Goal: Check status: Check status

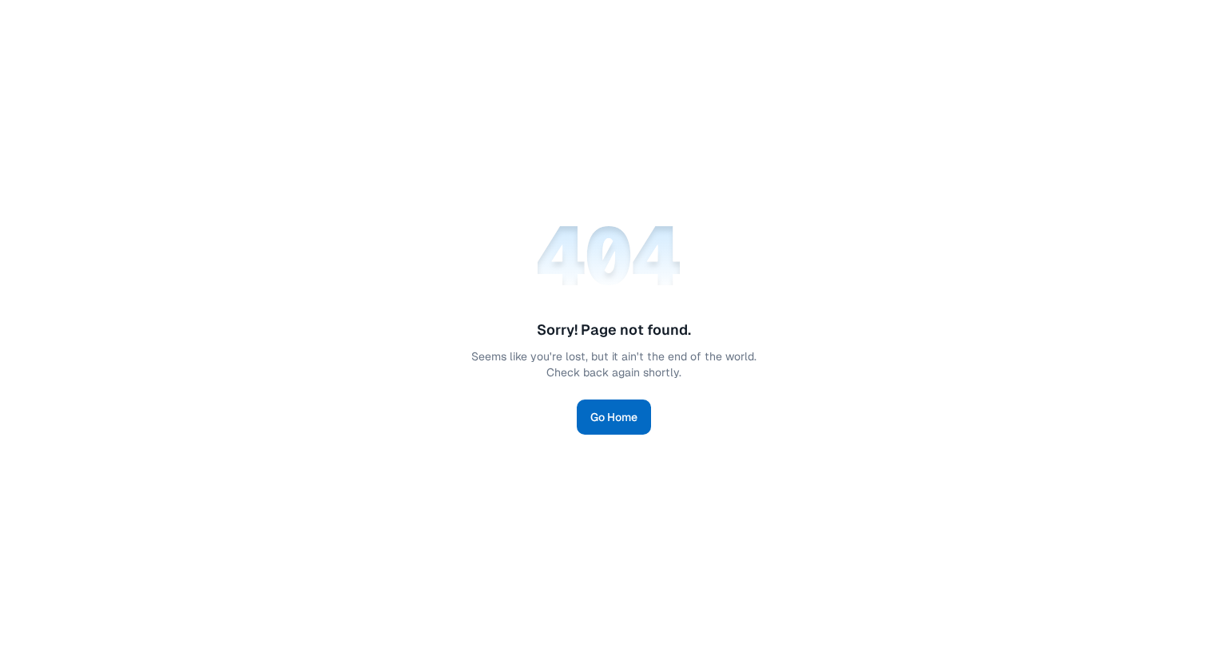
click at [598, 418] on link "Go Home" at bounding box center [614, 417] width 74 height 35
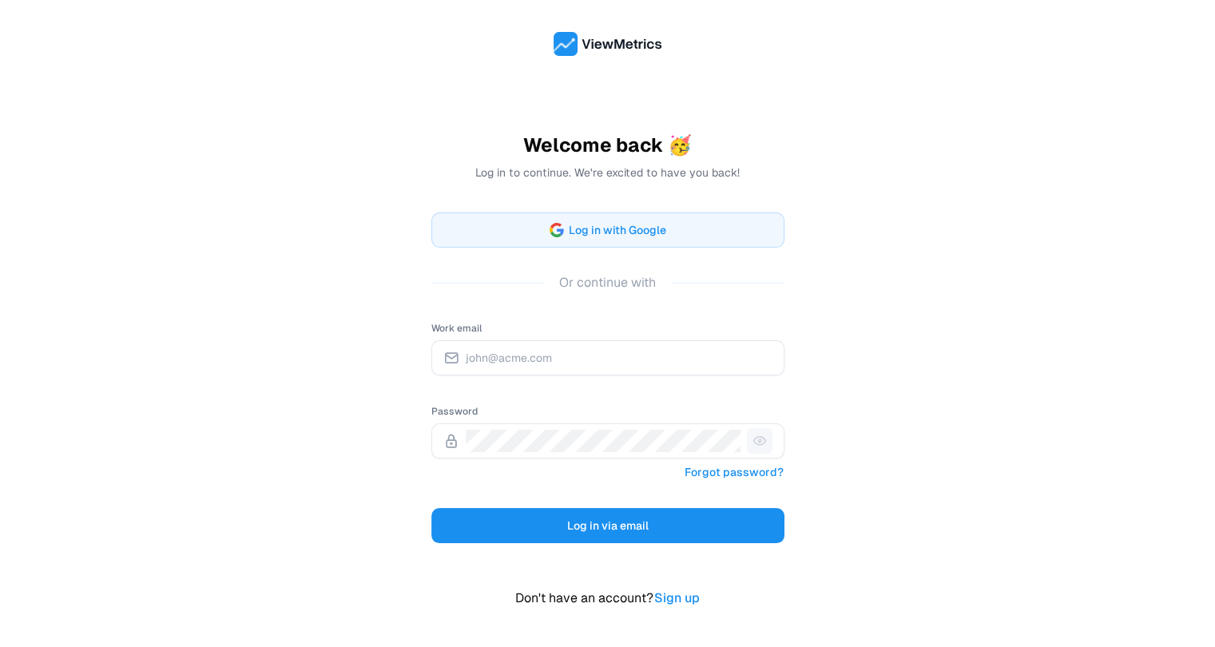
type input "[PERSON_NAME][EMAIL_ADDRESS][DOMAIN_NAME]"
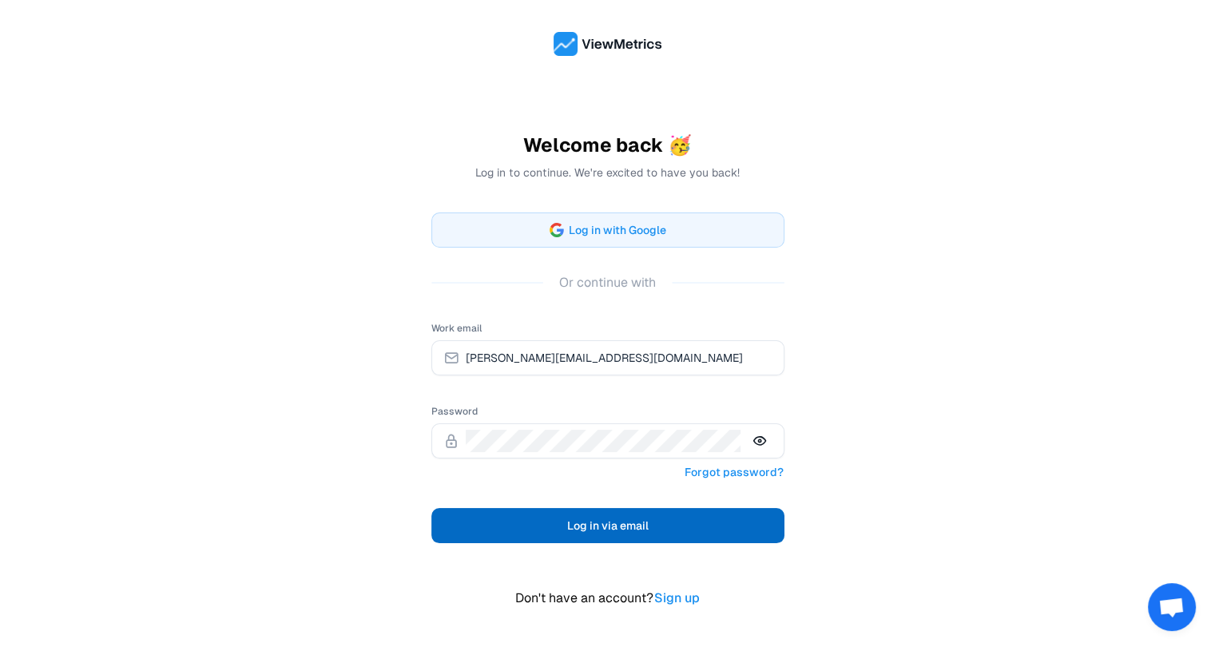
click at [615, 525] on span "Log in via email" at bounding box center [608, 525] width 82 height 19
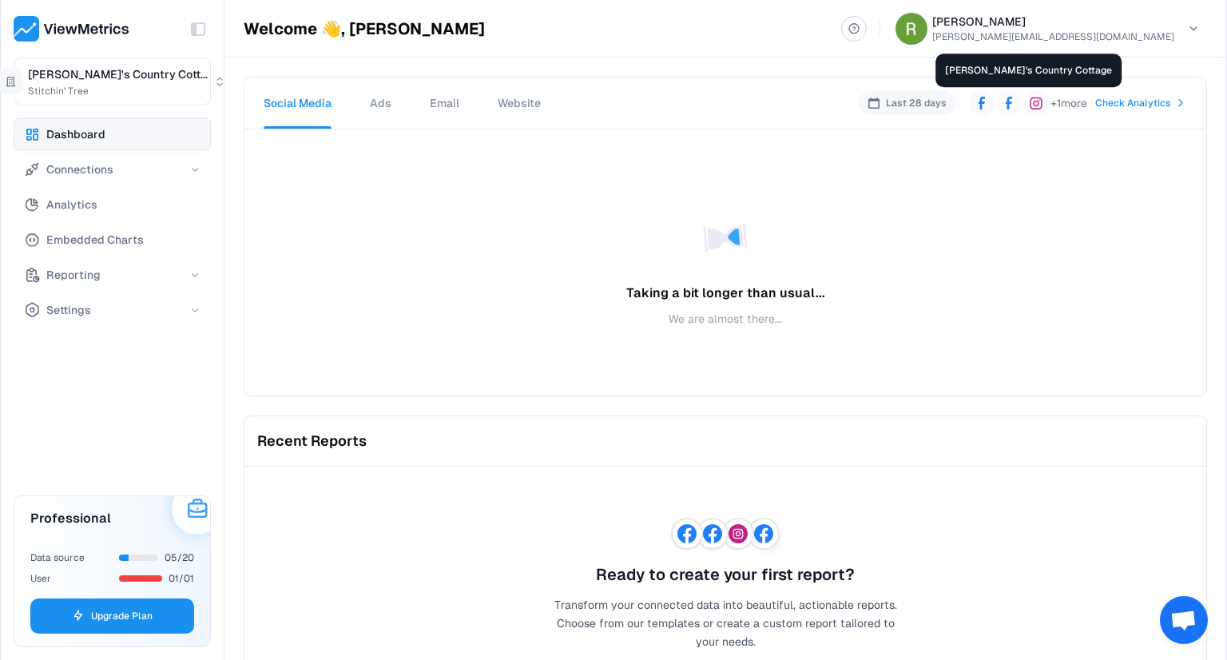
click at [1003, 101] on icon at bounding box center [1009, 103] width 13 height 13
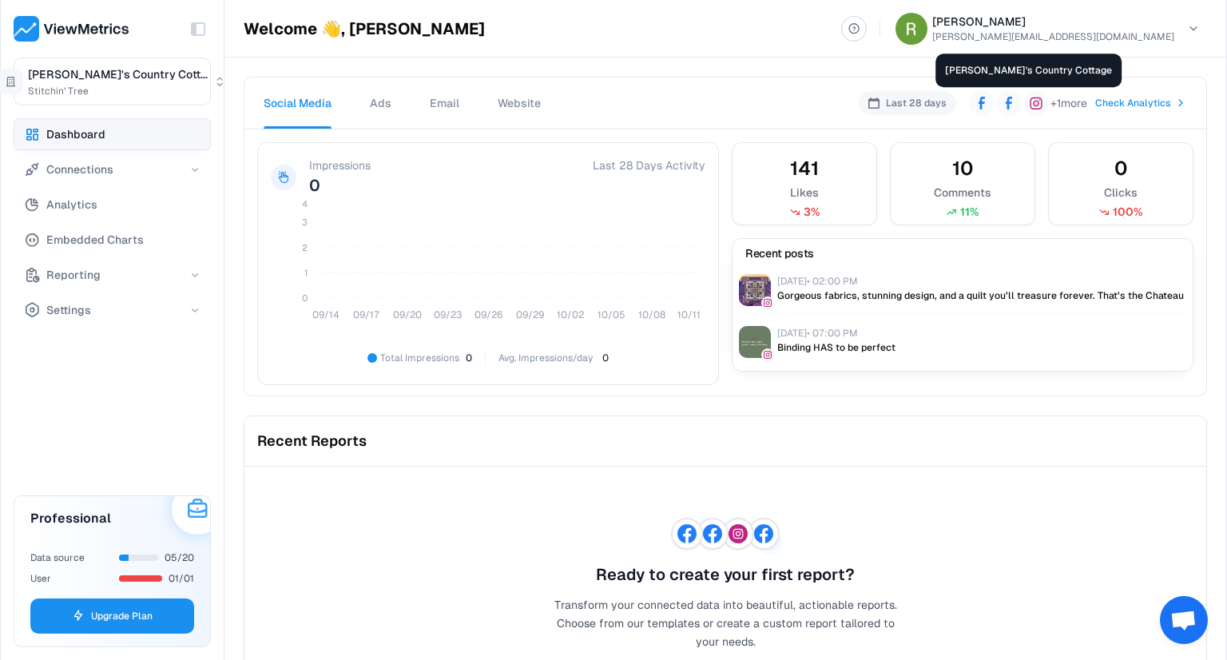
click at [1006, 101] on icon at bounding box center [1009, 103] width 6 height 13
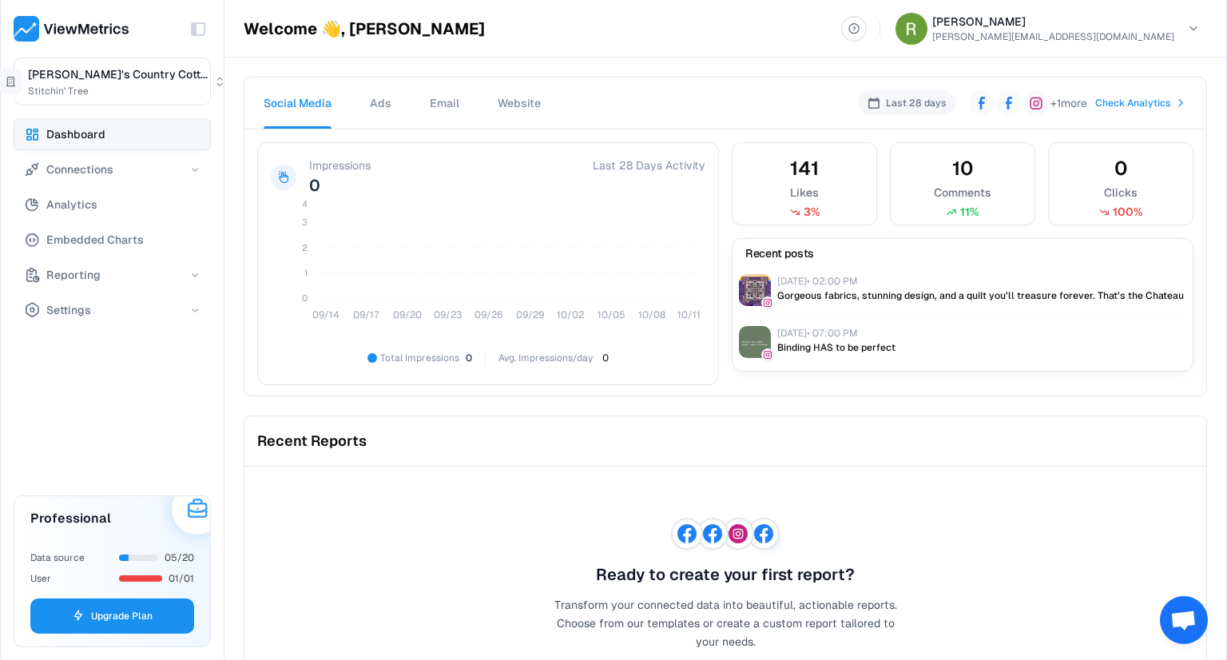
click at [1003, 103] on icon at bounding box center [1009, 103] width 13 height 13
click at [886, 103] on p "Last 28 days" at bounding box center [916, 103] width 61 height 14
click at [1135, 103] on span "Check Analytics" at bounding box center [1134, 103] width 76 height 14
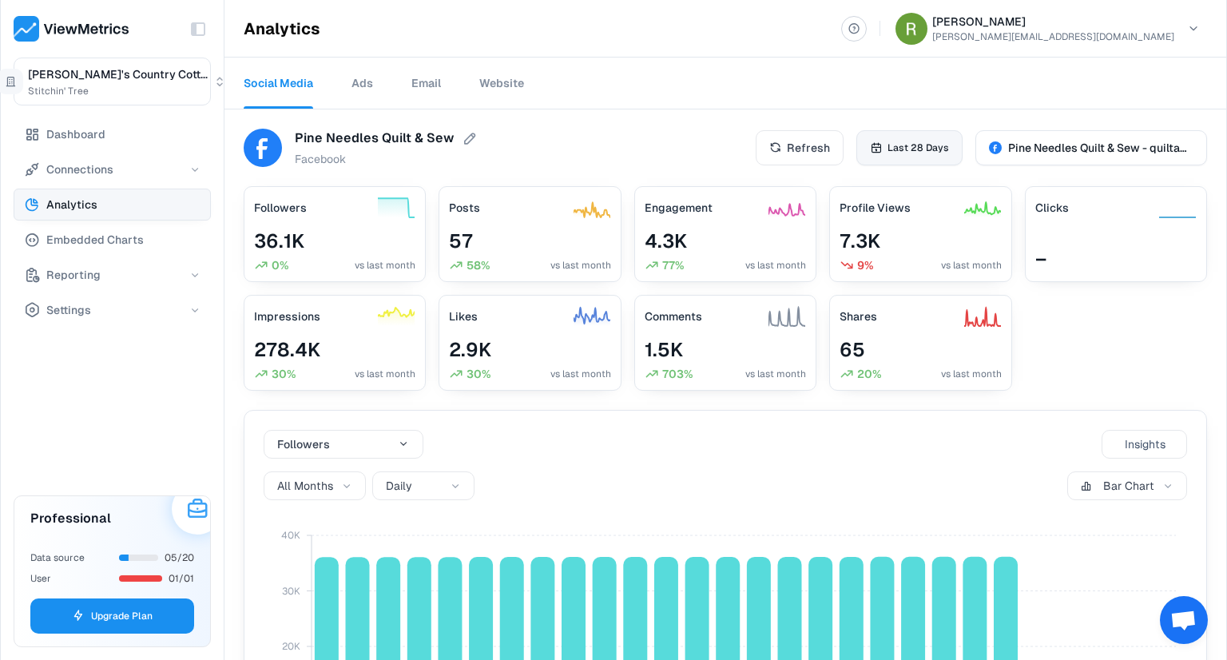
click at [905, 149] on span "Last 28 Days" at bounding box center [919, 148] width 62 height 14
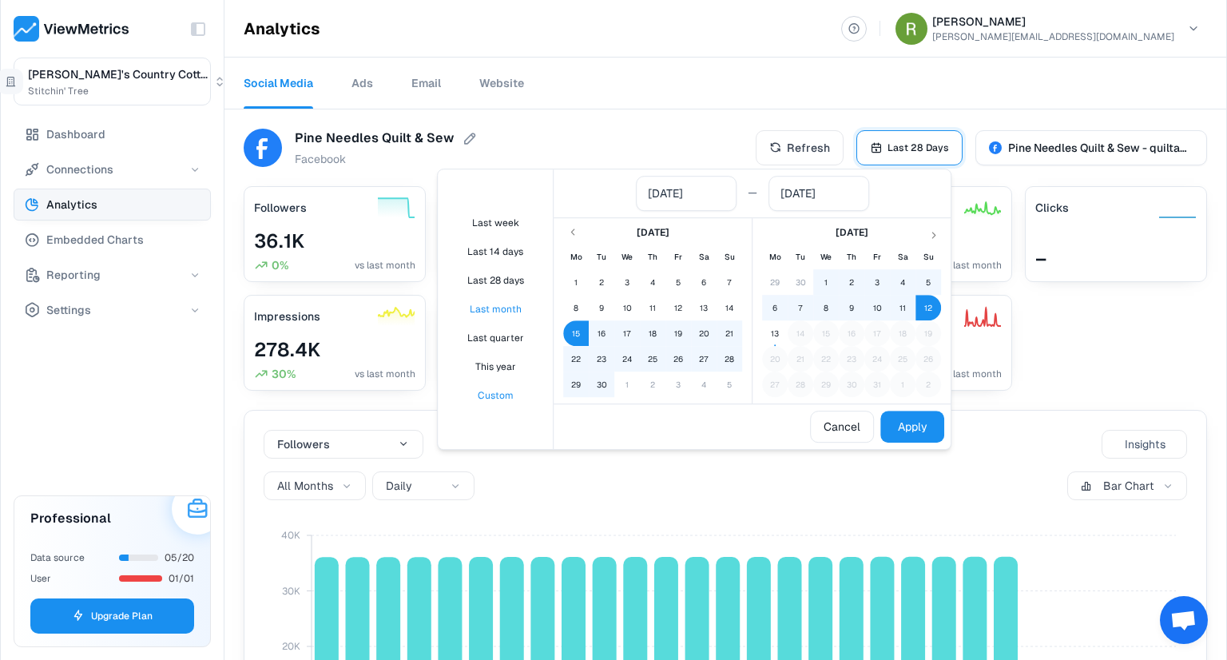
click at [489, 308] on button "Last month" at bounding box center [495, 309] width 102 height 27
type input "[DATE]"
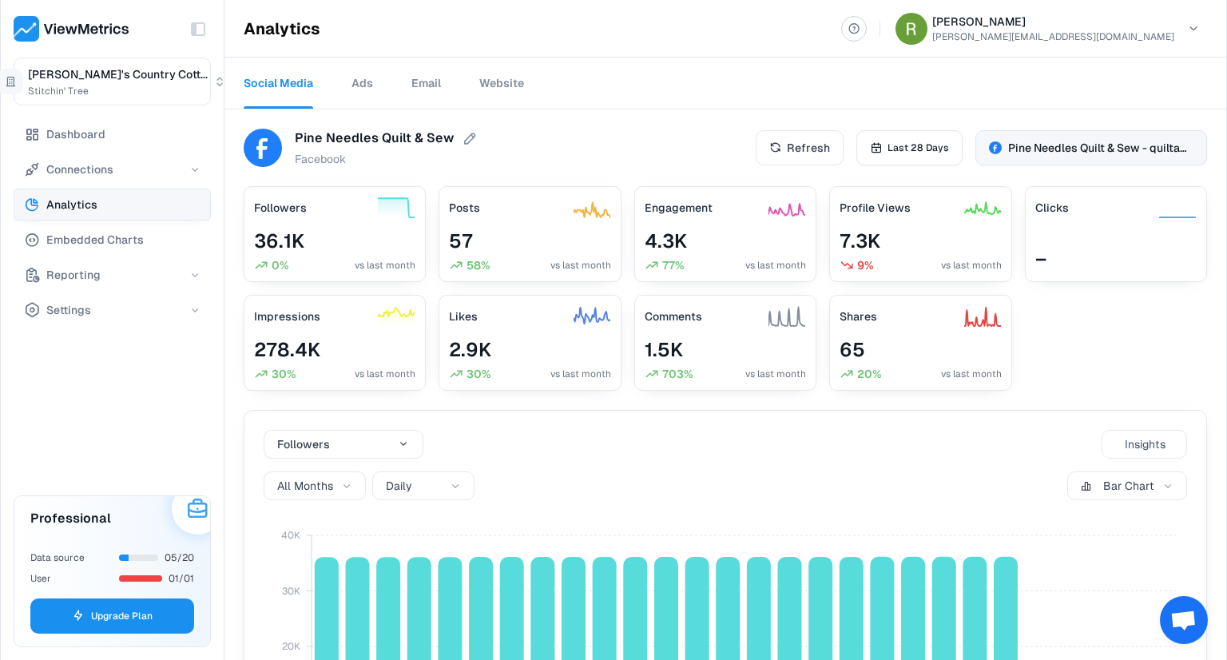
click at [1022, 149] on span "Pine Needles Quilt & Sew - quiltandsew" at bounding box center [1100, 148] width 185 height 16
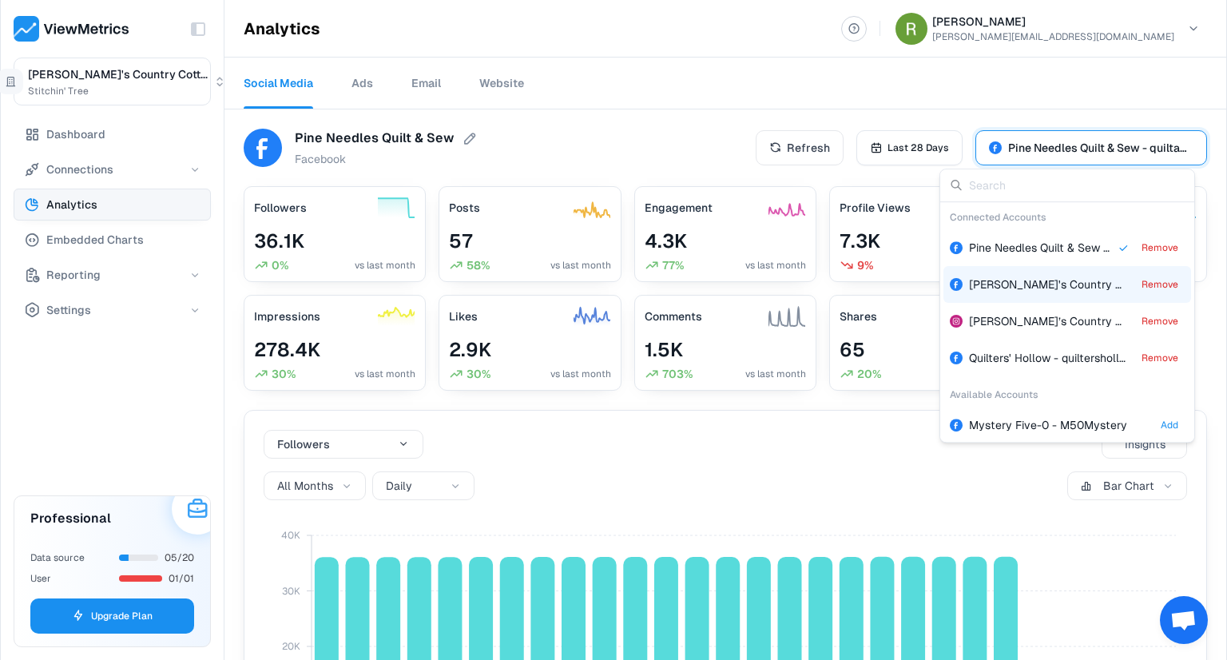
click at [993, 284] on span "[PERSON_NAME]'s Country Cottage - loriscountrycottage" at bounding box center [1119, 284] width 301 height 14
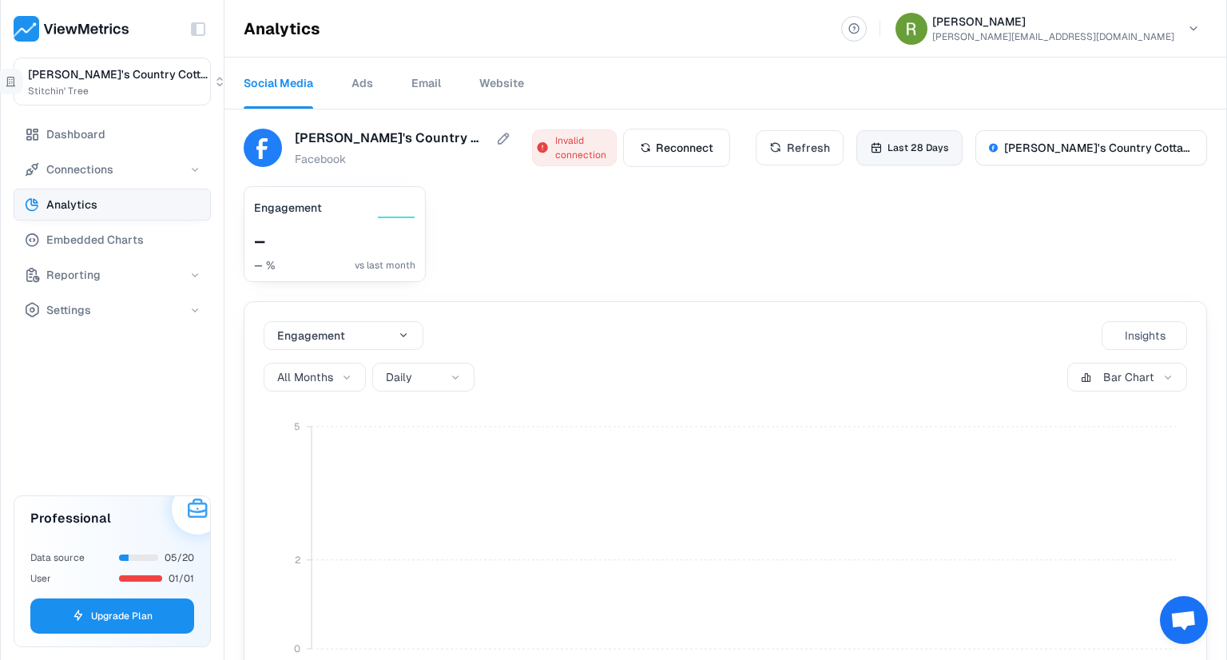
click at [890, 150] on span "Last 28 Days" at bounding box center [919, 148] width 62 height 14
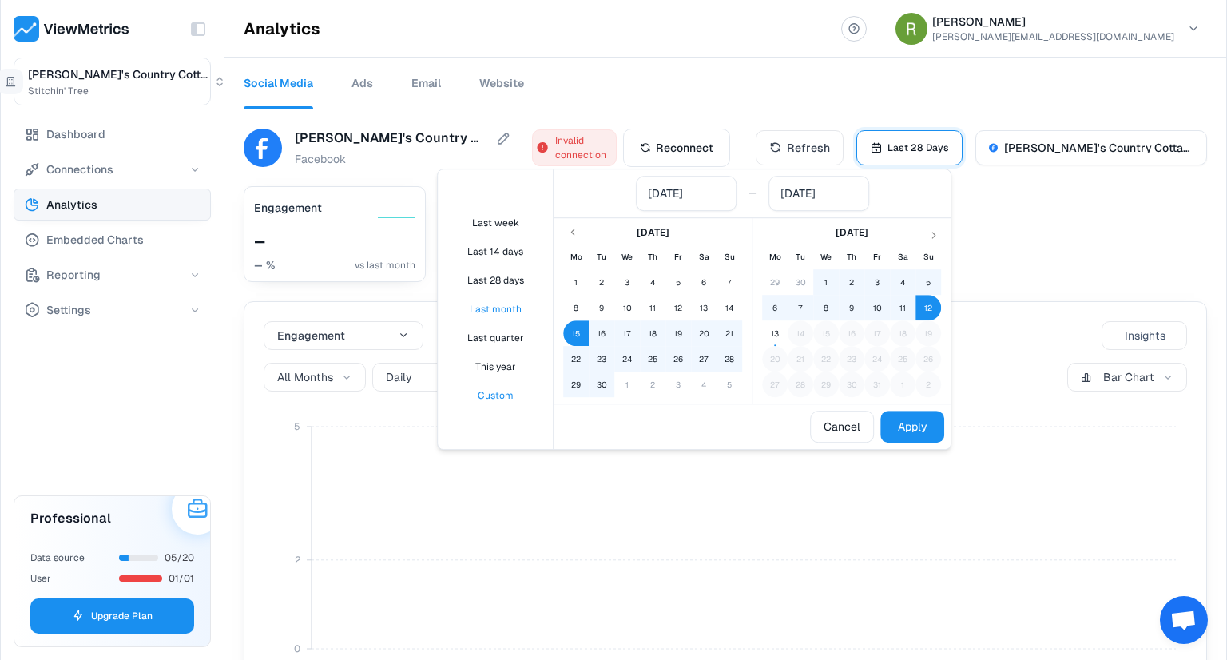
click at [495, 311] on button "Last month" at bounding box center [495, 309] width 102 height 27
type input "[DATE]"
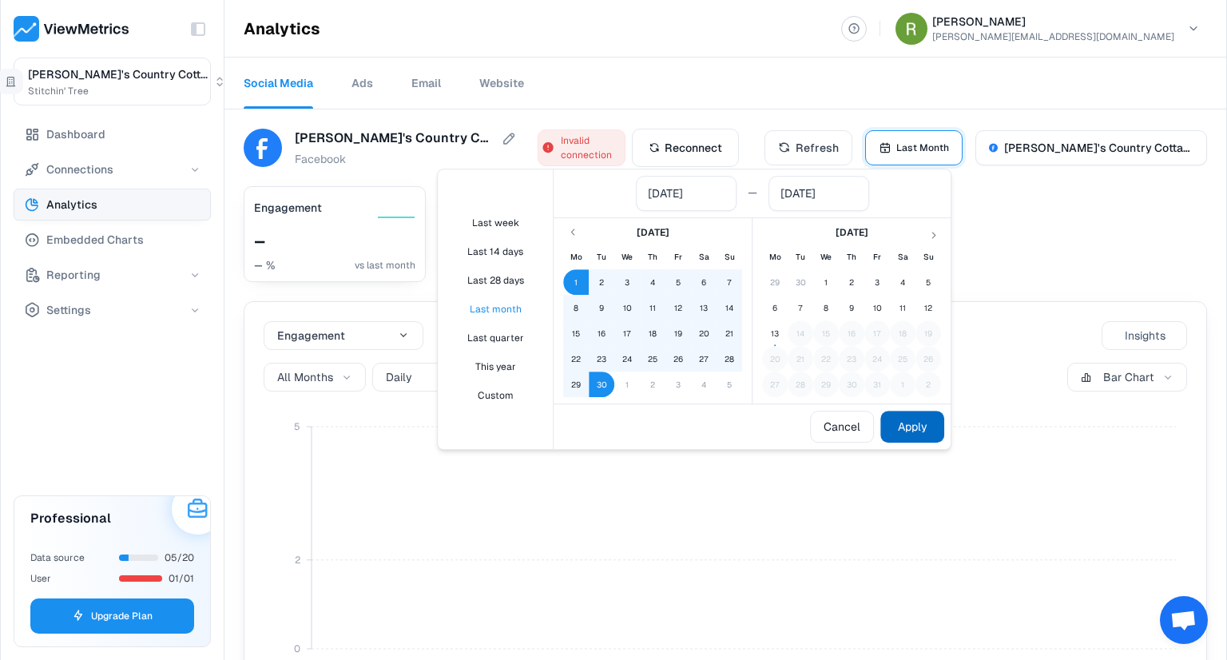
click at [907, 427] on button "Apply" at bounding box center [913, 427] width 64 height 32
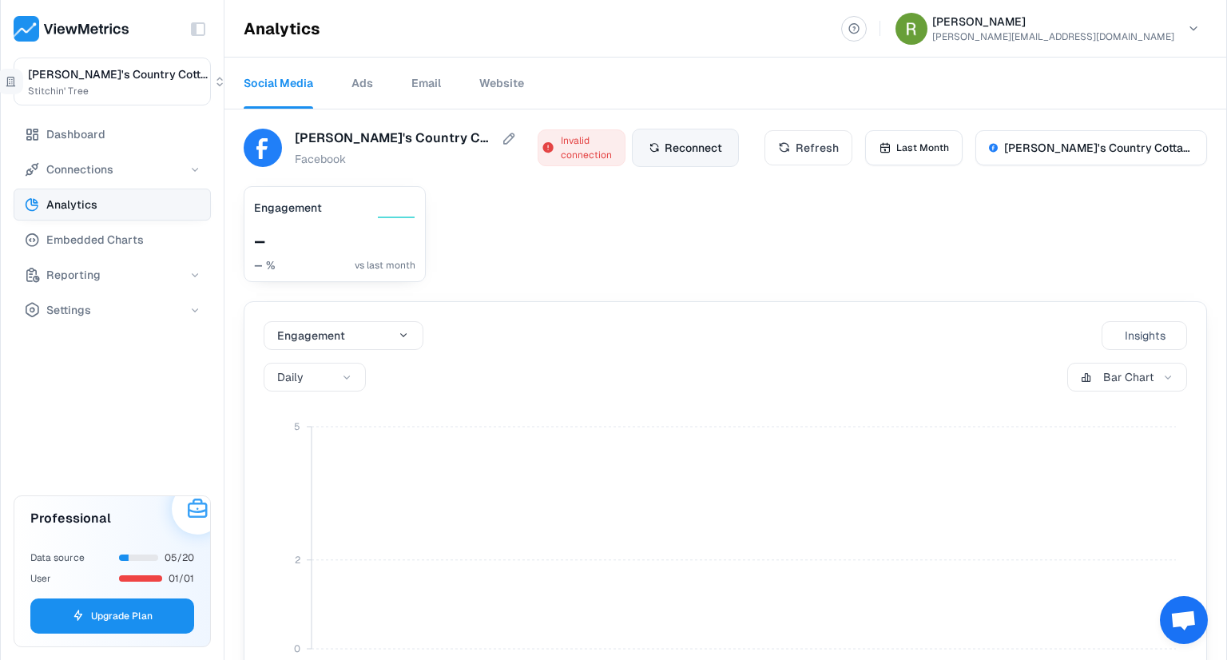
click at [665, 142] on span "Reconnect" at bounding box center [694, 148] width 58 height 22
click at [801, 151] on span "Refresh" at bounding box center [817, 148] width 43 height 16
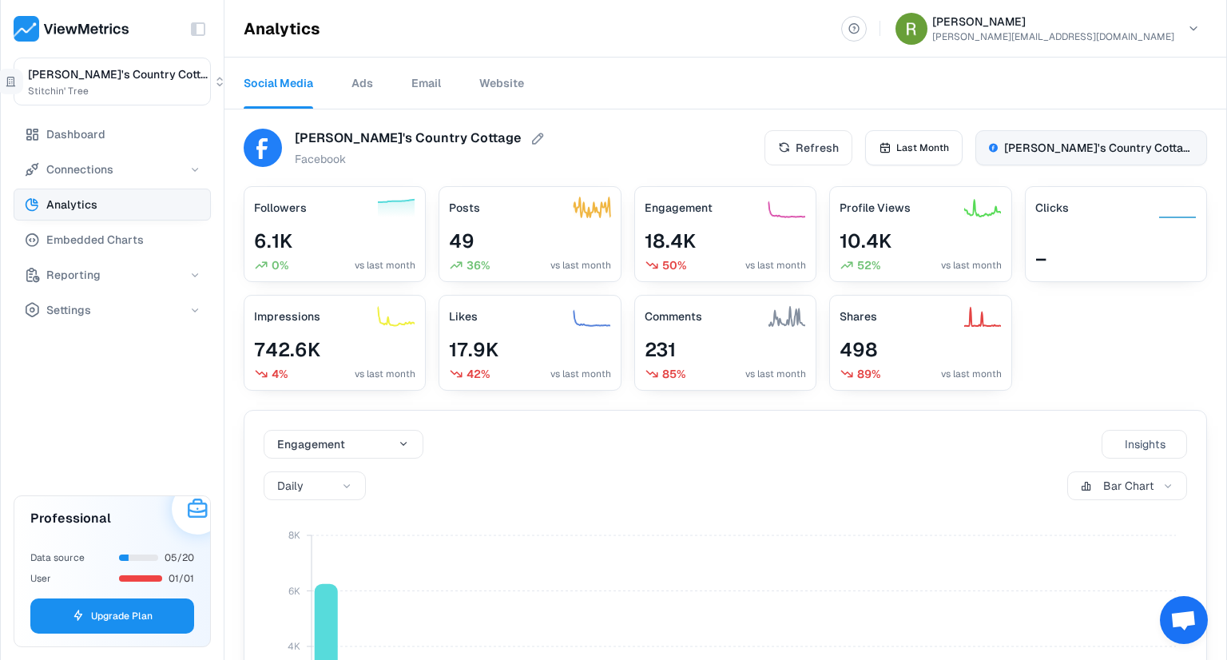
click at [1004, 146] on span "[PERSON_NAME]'s Country Cottage - loriscountrycottage" at bounding box center [1098, 148] width 189 height 16
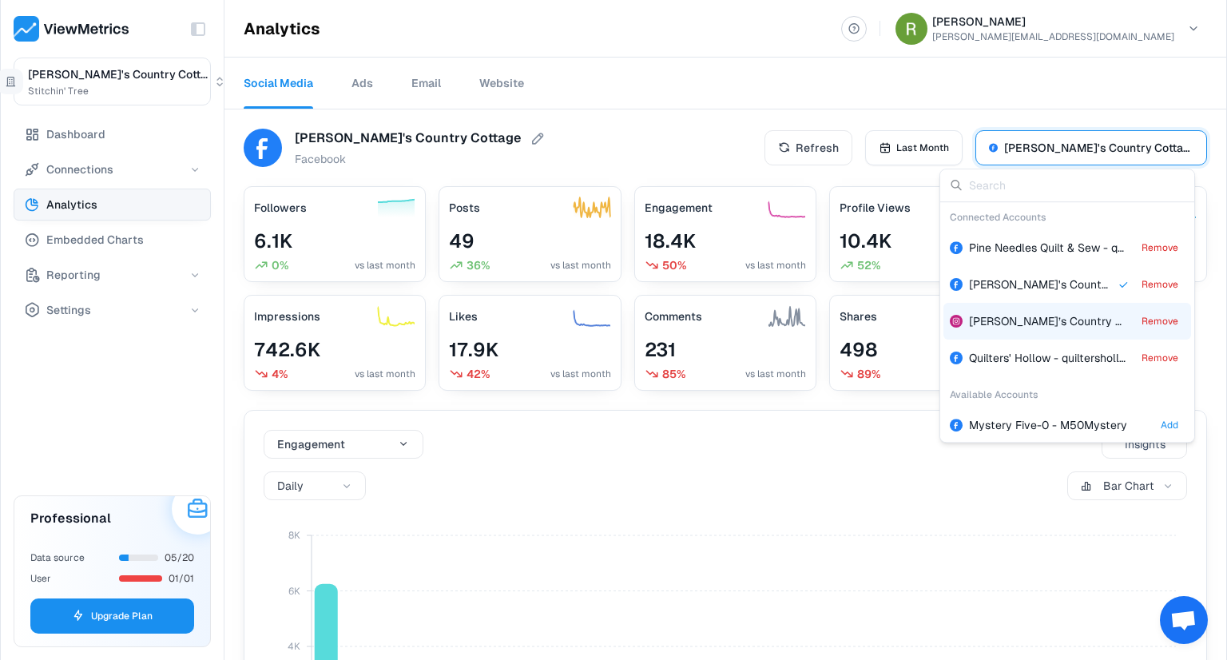
click at [1000, 324] on span "[PERSON_NAME]’s Country Cottage" at bounding box center [1063, 321] width 188 height 14
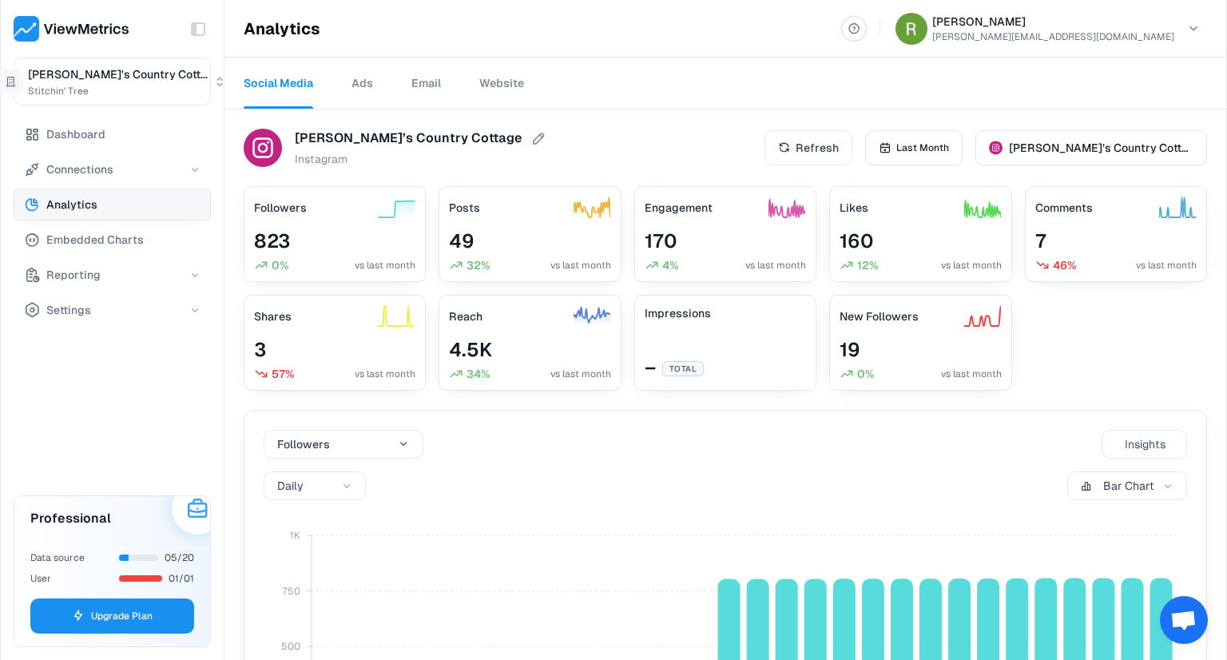
click at [618, 105] on div "Social Media Ads Email Website" at bounding box center [726, 84] width 1002 height 52
click at [671, 317] on h3 "Impressions" at bounding box center [678, 313] width 66 height 16
click at [852, 151] on button "Refresh" at bounding box center [809, 147] width 88 height 35
